Goal: Information Seeking & Learning: Learn about a topic

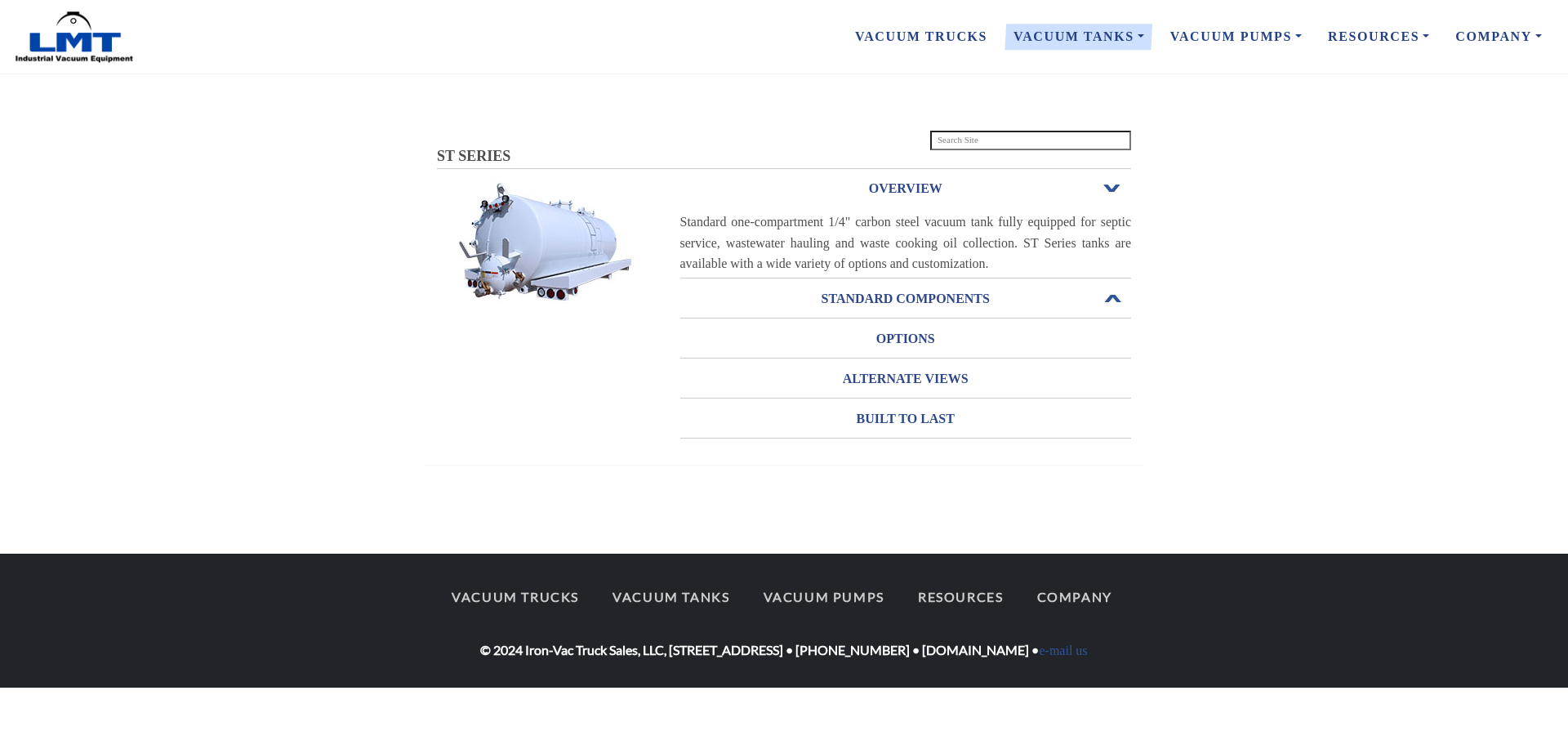
click at [978, 299] on h3 "STANDARD COMPONENTS" at bounding box center [906, 299] width 452 height 26
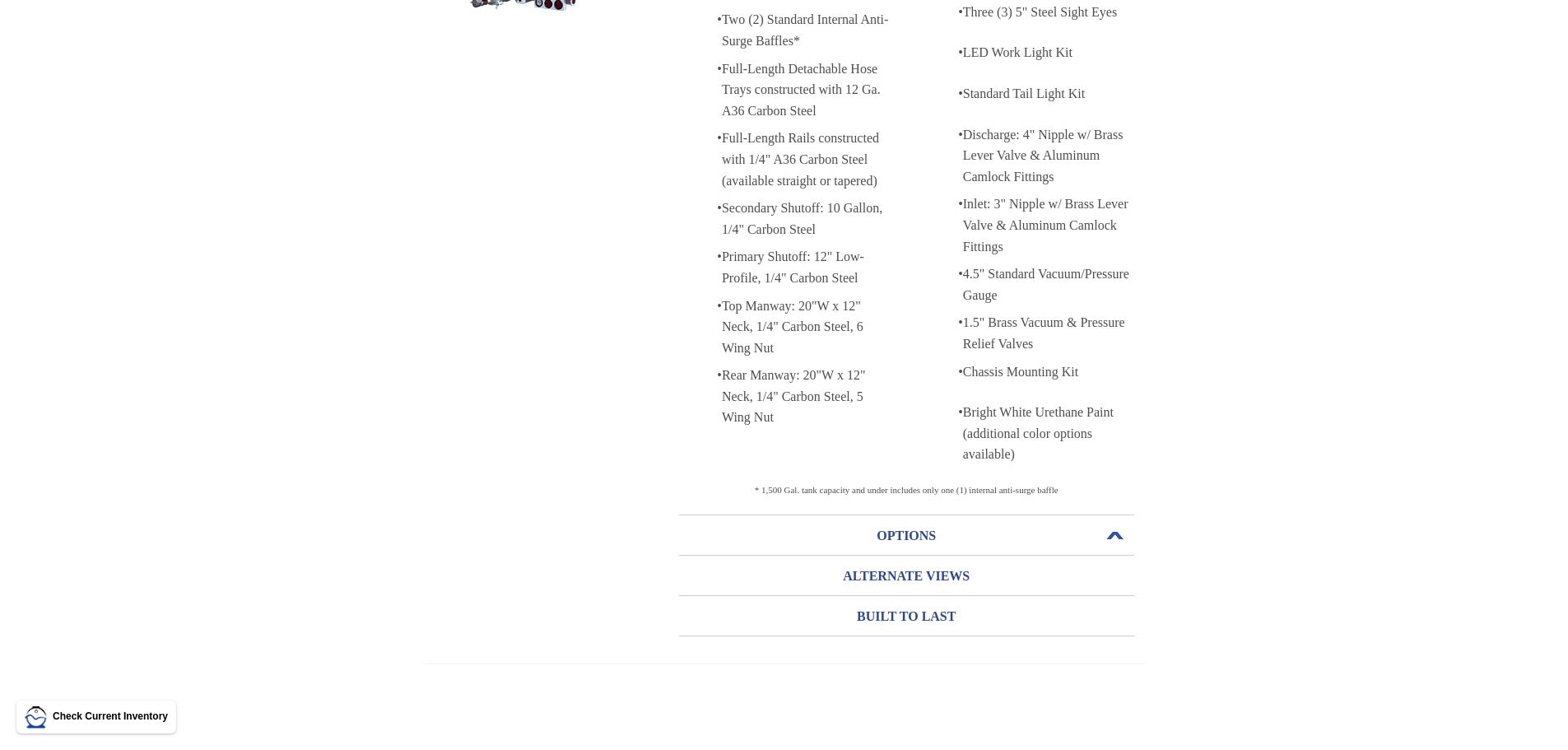
click at [901, 533] on h3 "OPTIONS" at bounding box center [906, 535] width 455 height 26
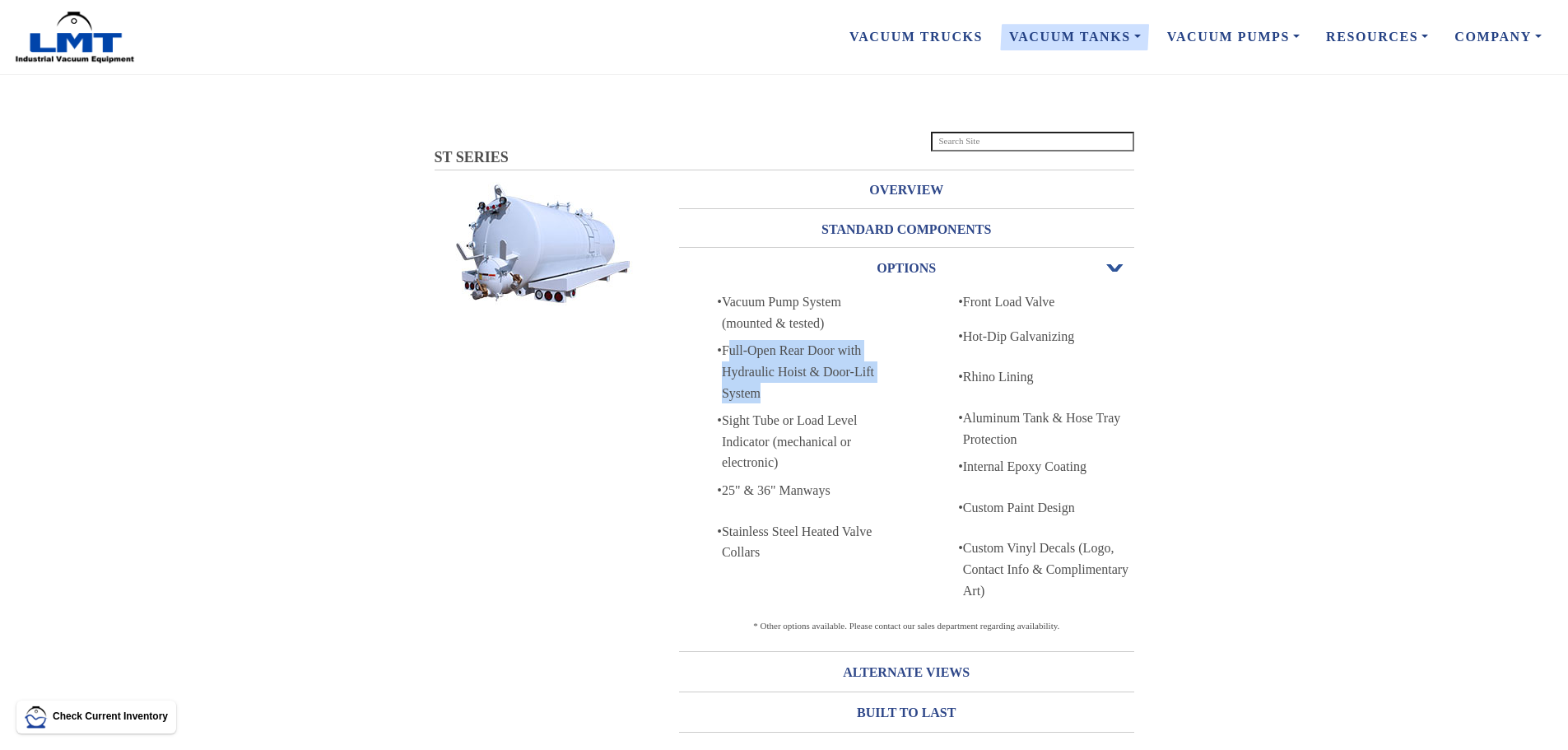
drag, startPoint x: 727, startPoint y: 348, endPoint x: 765, endPoint y: 400, distance: 64.4
click at [765, 400] on div "Full-Open Rear Door with Hydraulic Hoist & Door-Lift System" at bounding box center [807, 372] width 171 height 64
click at [766, 400] on div "Full-Open Rear Door with Hydraulic Hoist & Door-Lift System" at bounding box center [807, 372] width 171 height 64
drag, startPoint x: 765, startPoint y: 395, endPoint x: 713, endPoint y: 295, distance: 112.7
click at [713, 295] on div "• Vacuum Pump System (mounted & tested) • Full-Open Rear Door with Hydraulic Ho…" at bounding box center [785, 431] width 214 height 279
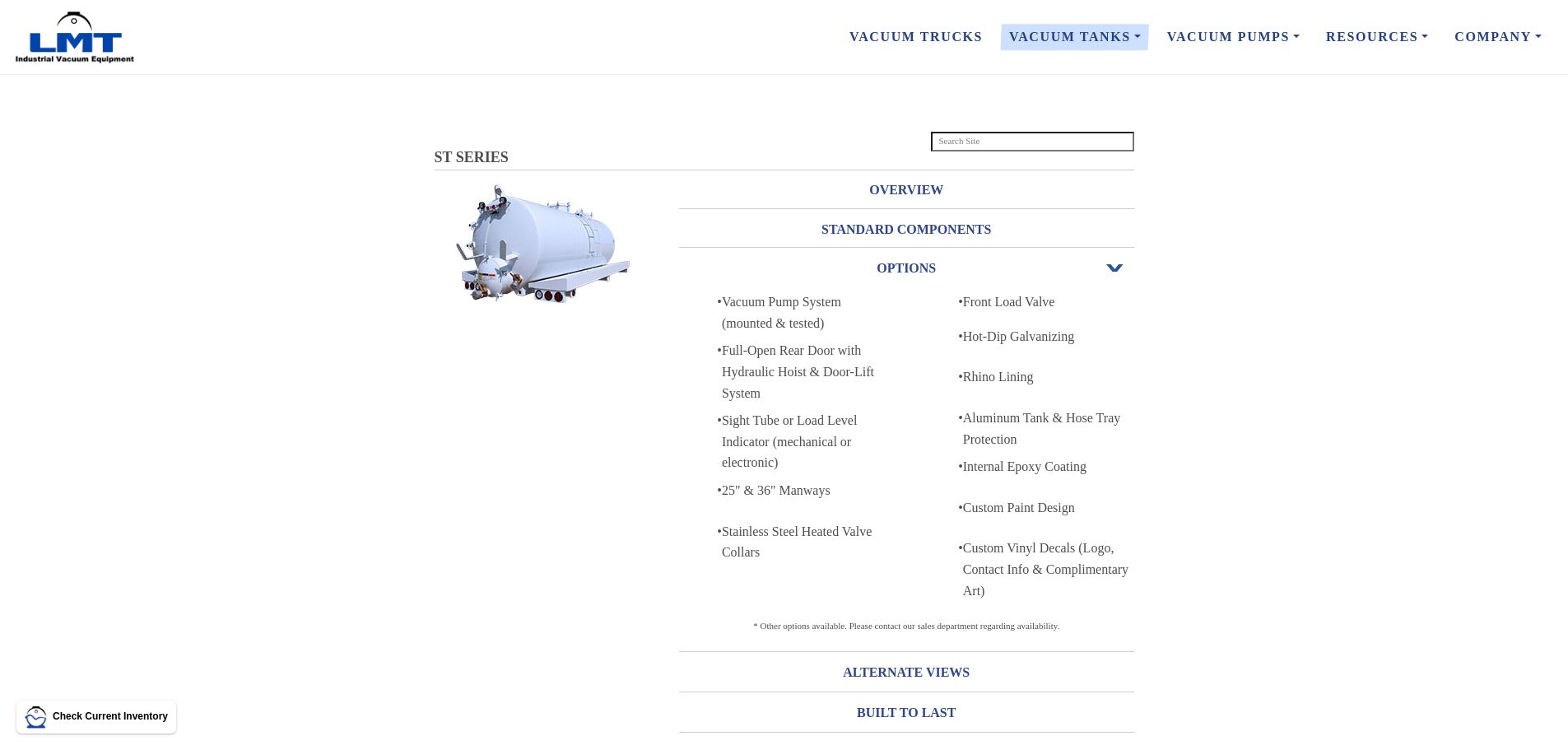
click at [782, 462] on div "Sight Tube or Load Level Indicator (mechanical or electronic)" at bounding box center [807, 441] width 171 height 64
drag, startPoint x: 782, startPoint y: 462, endPoint x: 742, endPoint y: 423, distance: 55.9
click at [742, 423] on div "Sight Tube or Load Level Indicator (mechanical or electronic)" at bounding box center [807, 441] width 171 height 64
click at [769, 552] on div "Stainless Steel Heated Valve Collars" at bounding box center [807, 542] width 171 height 42
click at [766, 551] on div "Stainless Steel Heated Valve Collars" at bounding box center [807, 542] width 171 height 42
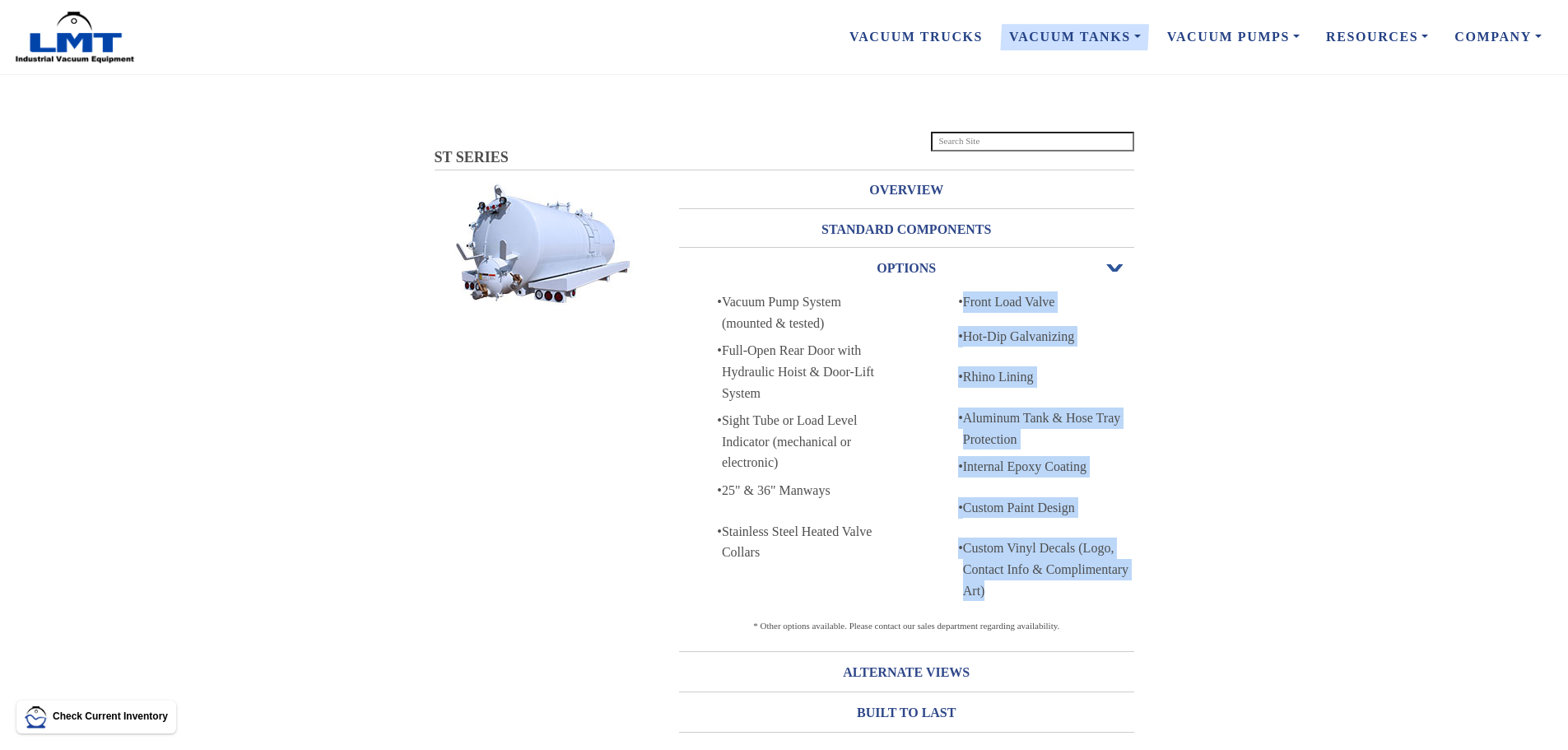
drag, startPoint x: 1037, startPoint y: 585, endPoint x: 960, endPoint y: 295, distance: 300.0
click at [960, 295] on div "• Front Load Valve • Hot-Dip Galvanizing • Rhino Lining • Aluminum Tank & Hose …" at bounding box center [1027, 449] width 214 height 316
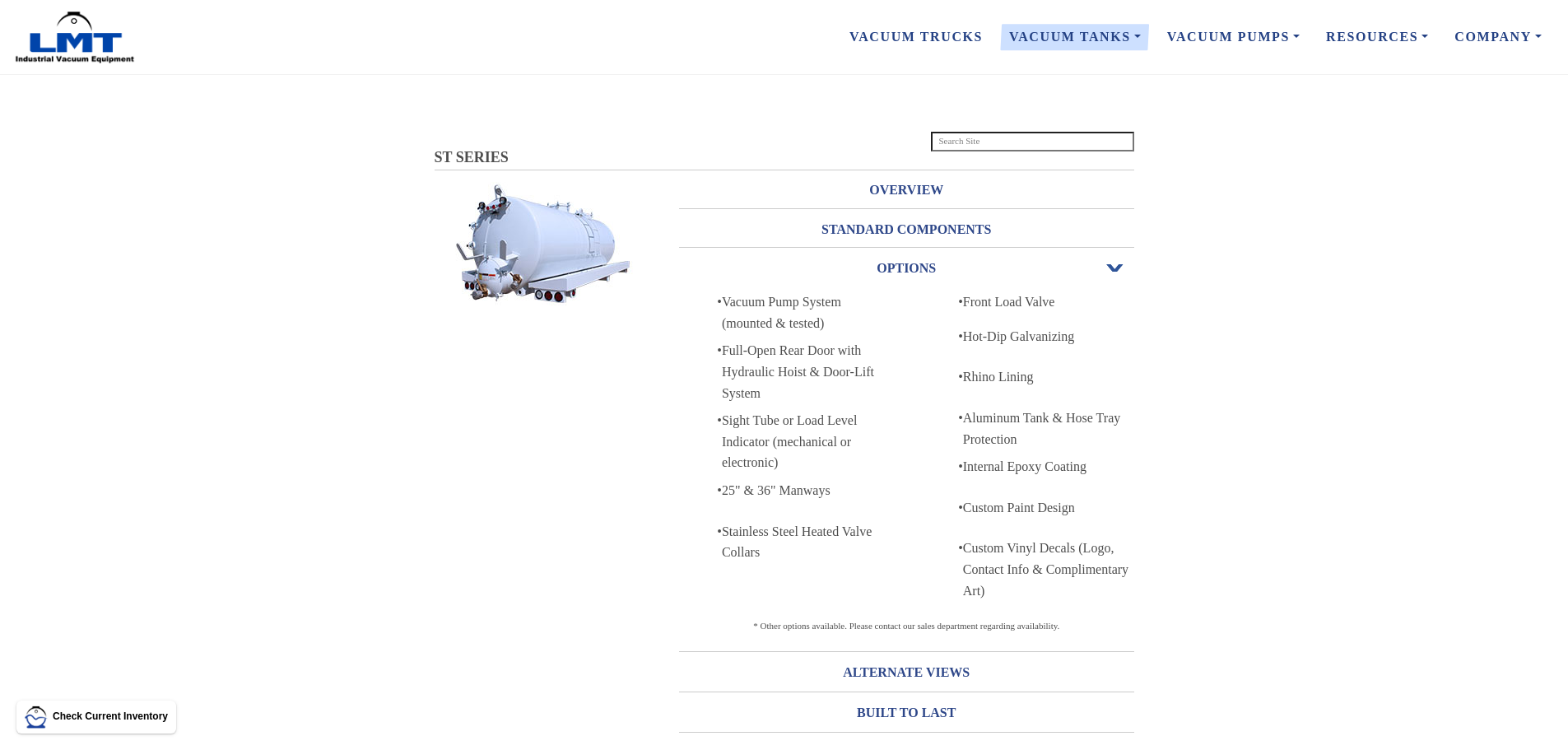
click at [1292, 606] on section "ST SERIES ST SERIES OVERVIEW Open or Close Standard one-compartment 1/4" carbon…" at bounding box center [784, 461] width 1568 height 667
click at [952, 37] on link "Vacuum Trucks" at bounding box center [916, 37] width 159 height 35
